Goal: Navigation & Orientation: Go to known website

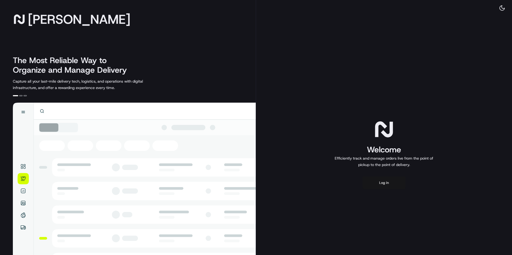
click at [380, 183] on button "Log in" at bounding box center [383, 183] width 43 height 13
